Goal: Information Seeking & Learning: Learn about a topic

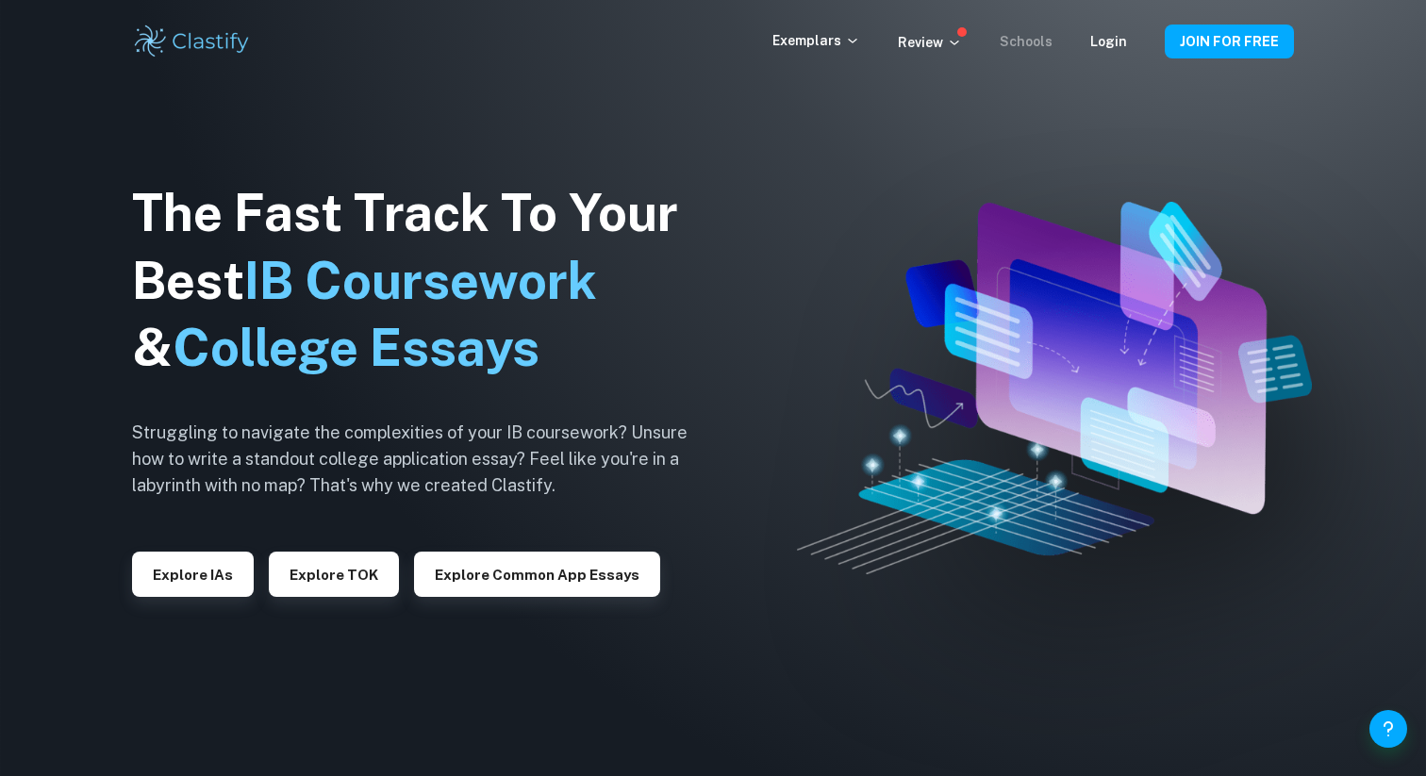
click at [1009, 46] on link "Schools" at bounding box center [1026, 41] width 53 height 15
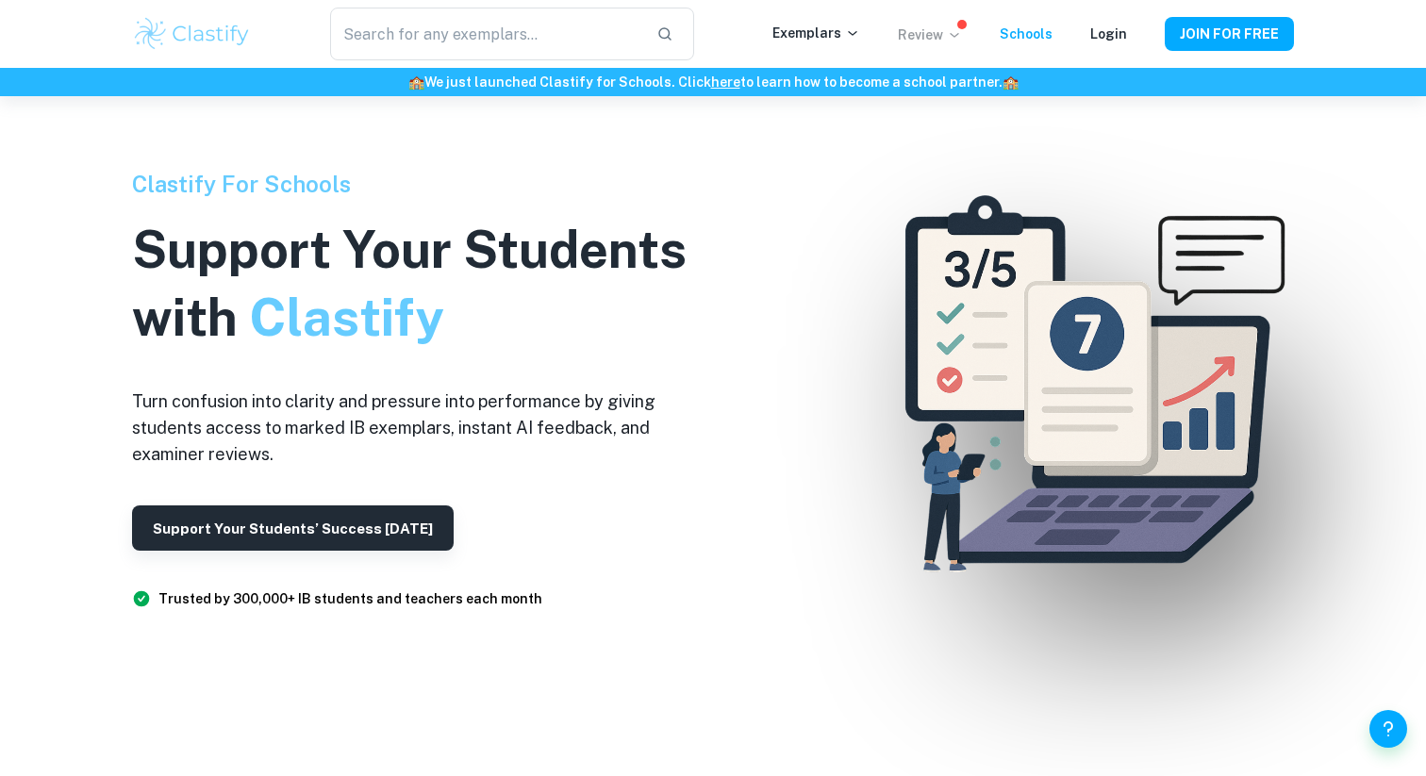
click at [940, 32] on p "Review" at bounding box center [930, 35] width 64 height 21
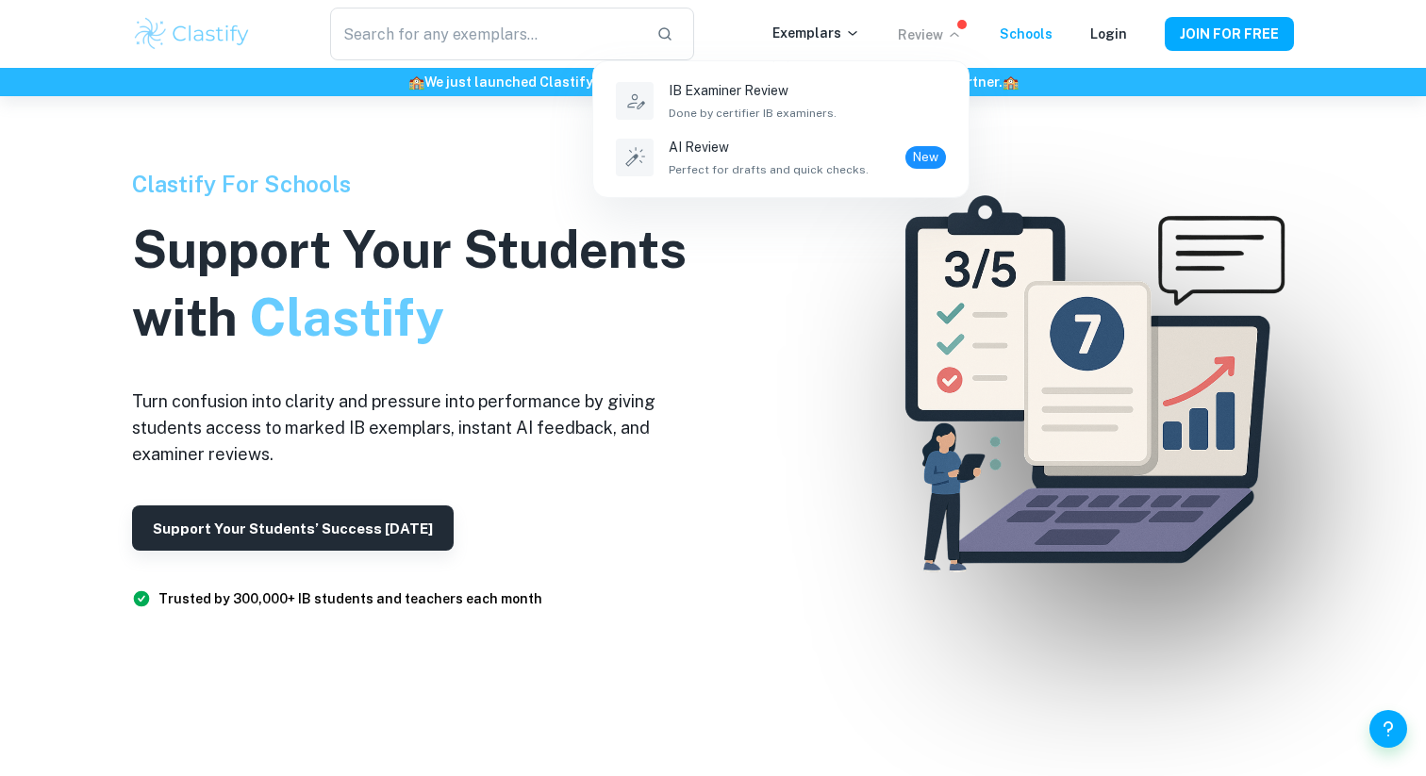
click at [816, 36] on div at bounding box center [713, 388] width 1426 height 776
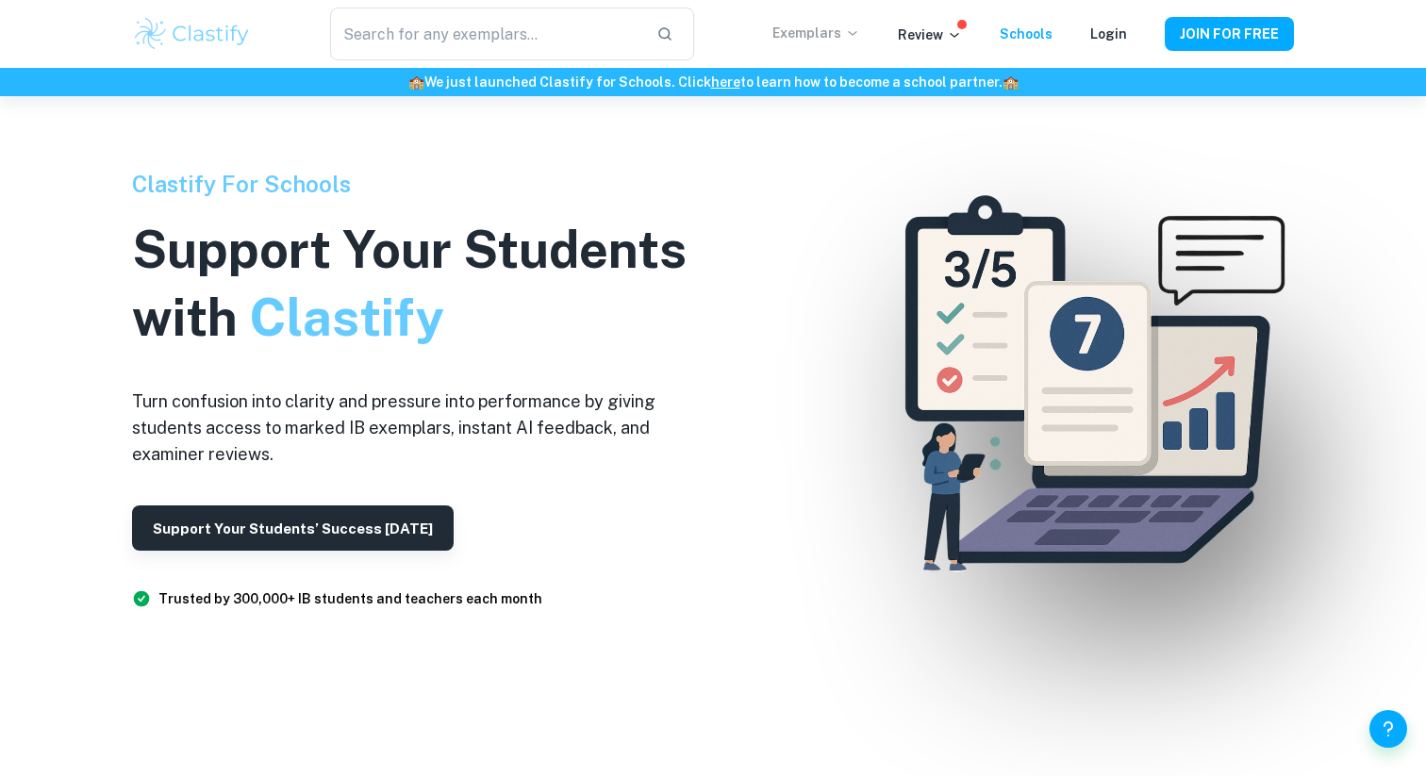
click at [829, 31] on p "Exemplars" at bounding box center [817, 33] width 88 height 21
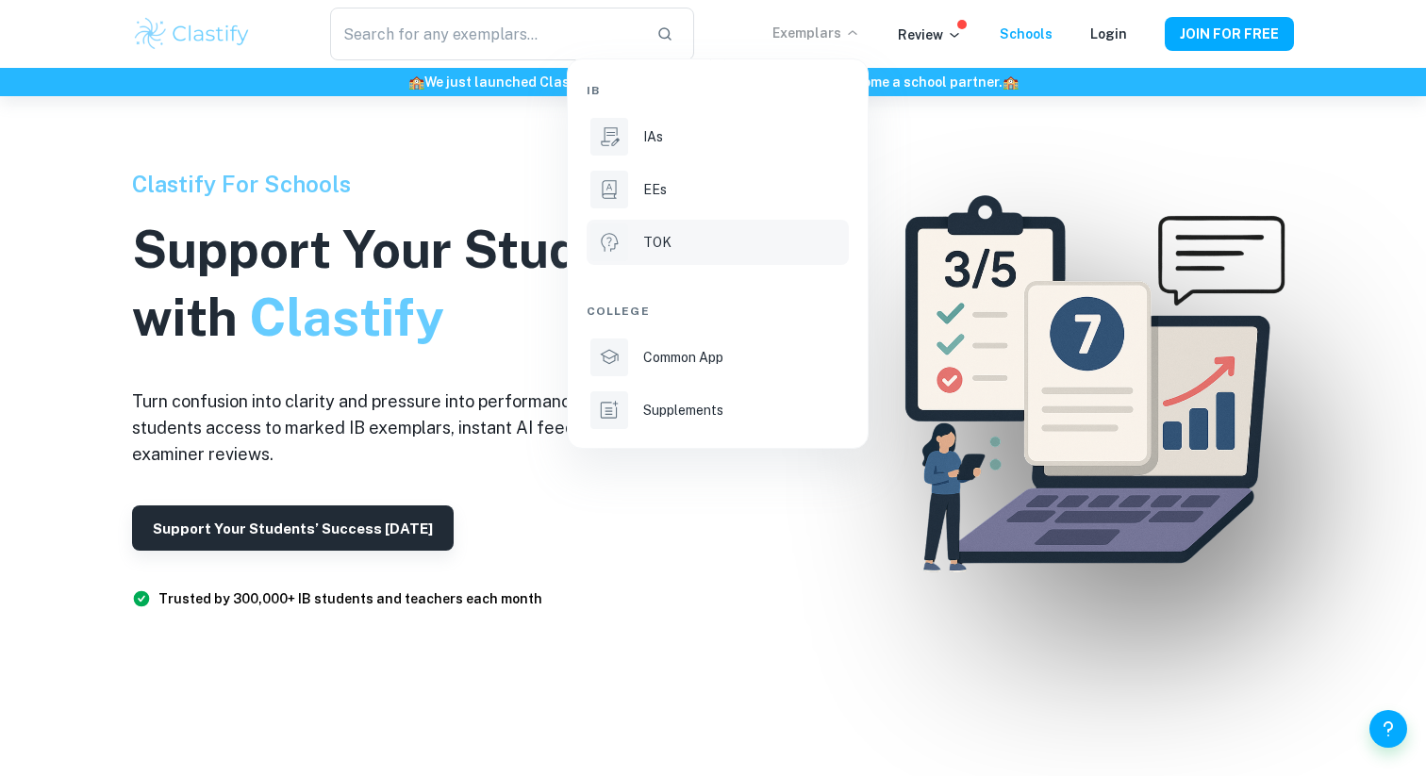
click at [676, 241] on div "TOK" at bounding box center [744, 242] width 202 height 21
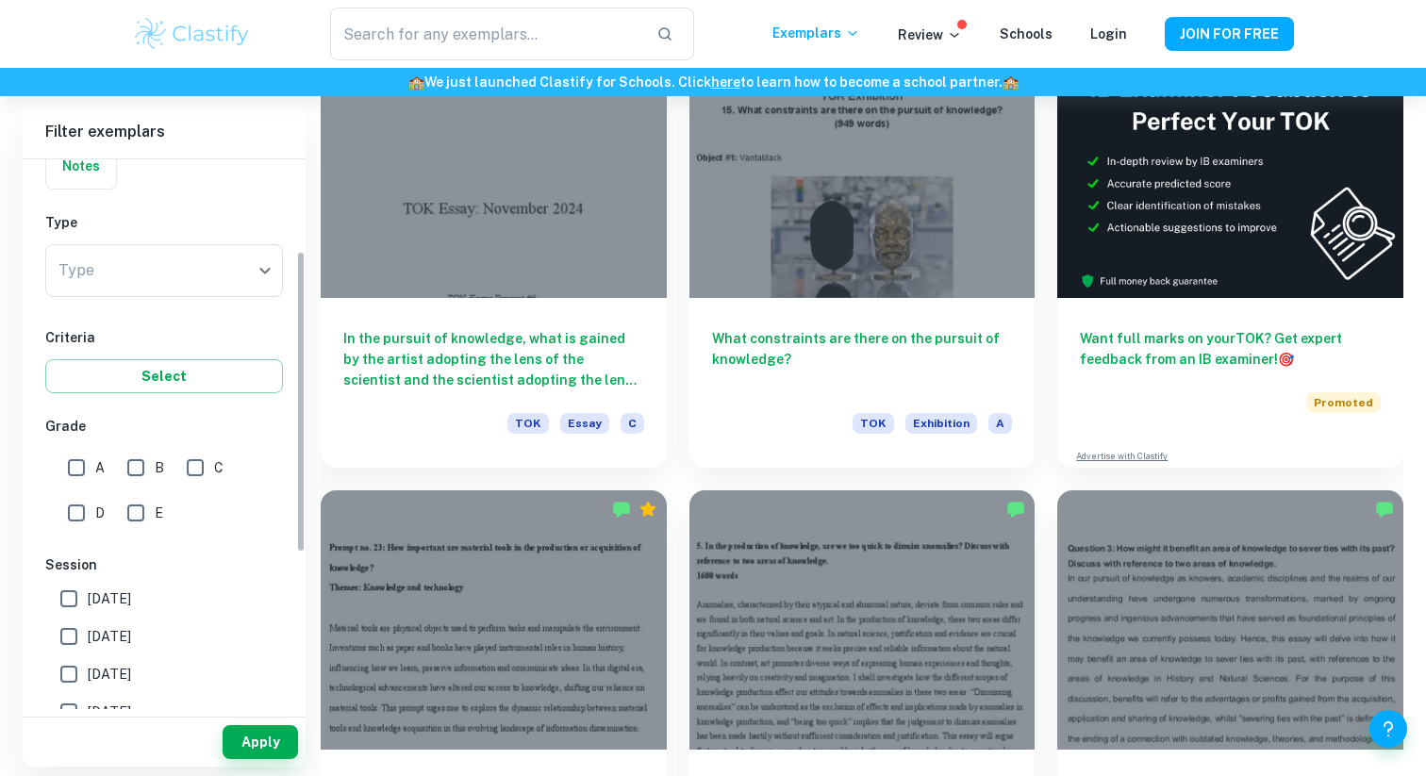
scroll to position [190, 0]
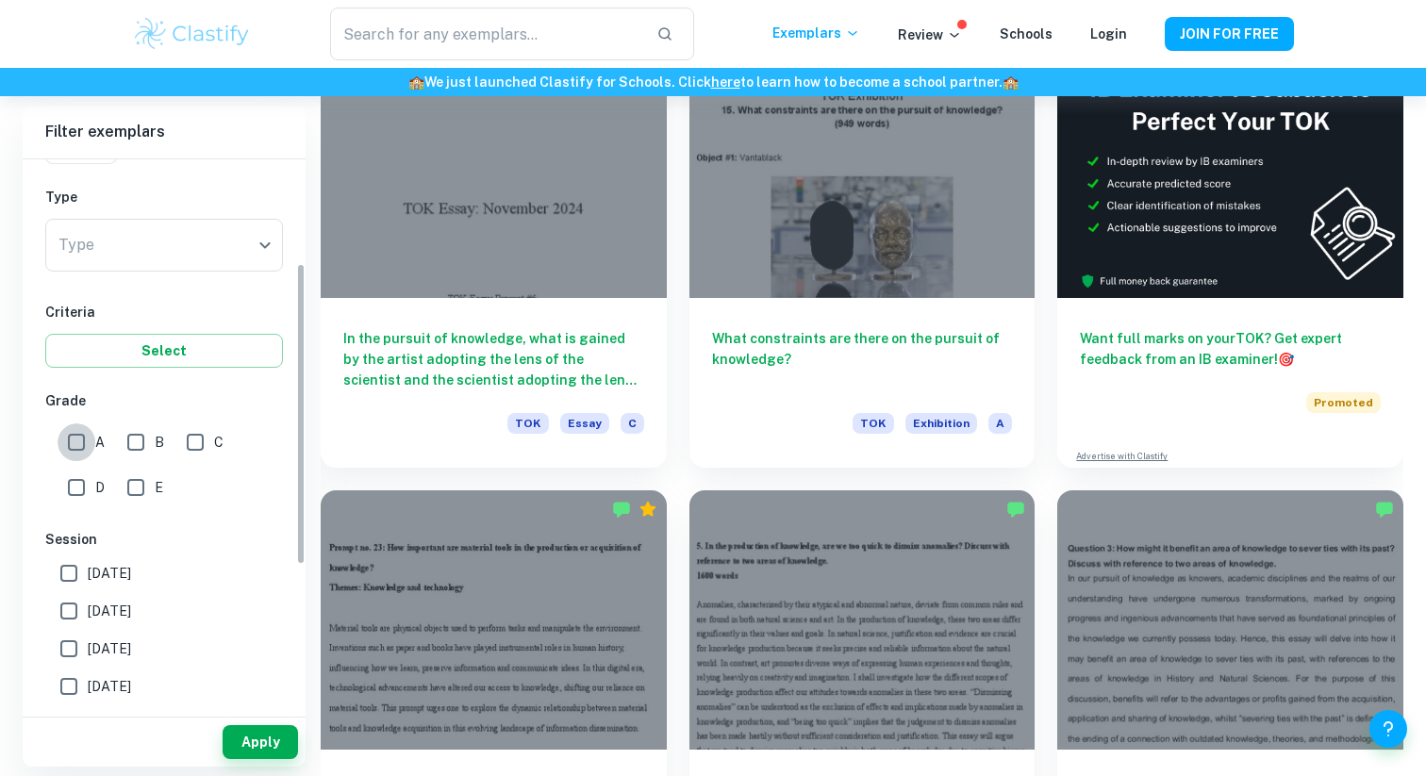
click at [81, 441] on input "A" at bounding box center [77, 443] width 38 height 38
checkbox input "true"
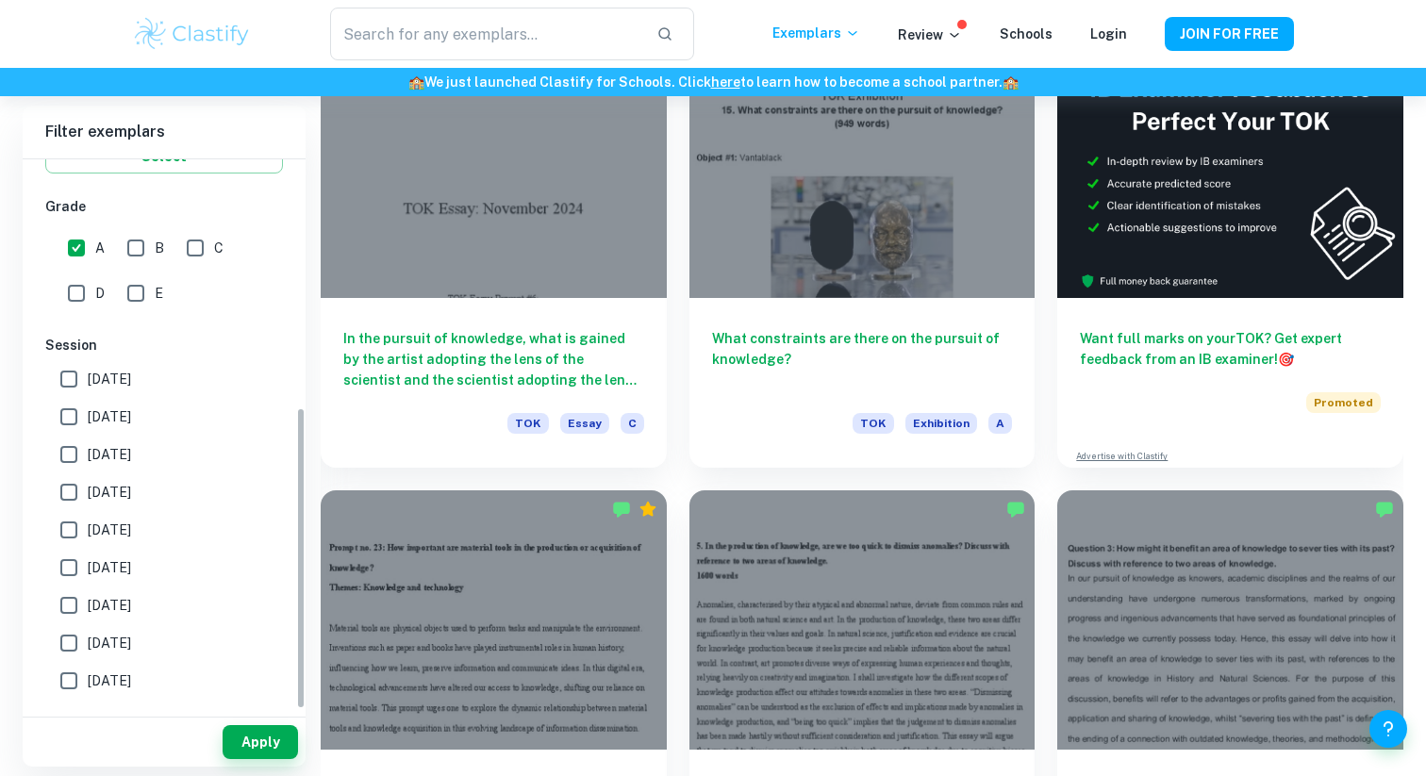
scroll to position [450, 0]
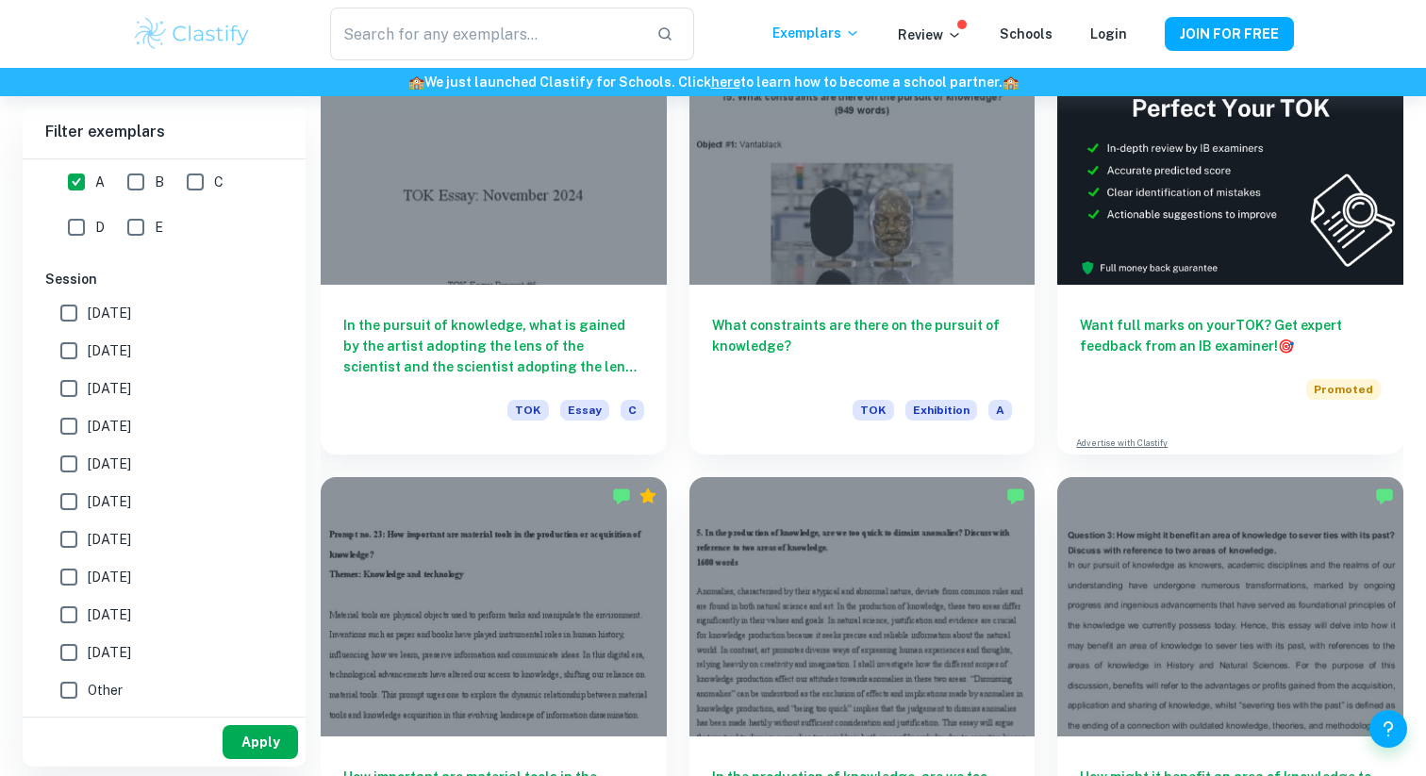
click at [279, 739] on button "Apply" at bounding box center [260, 743] width 75 height 34
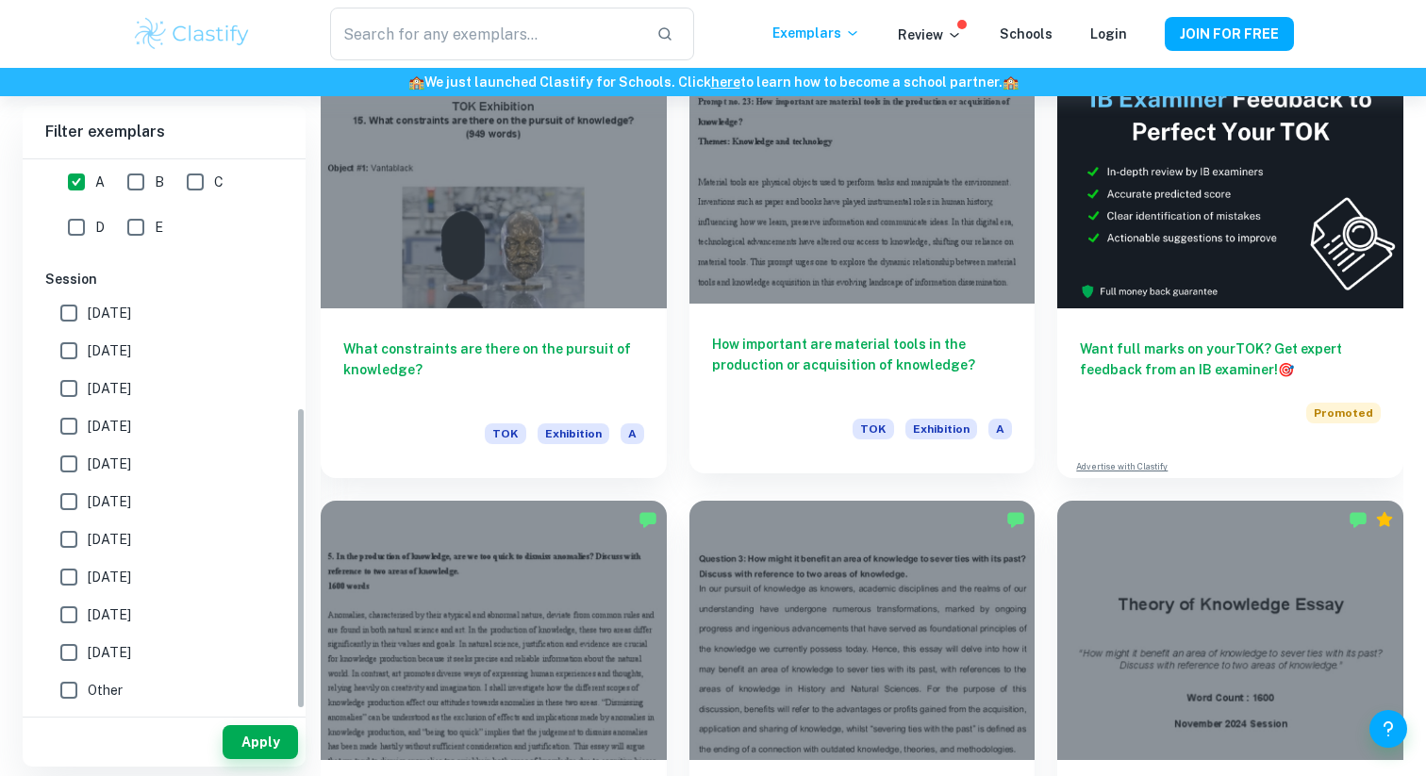
scroll to position [501, 0]
